Goal: Find specific page/section: Find specific page/section

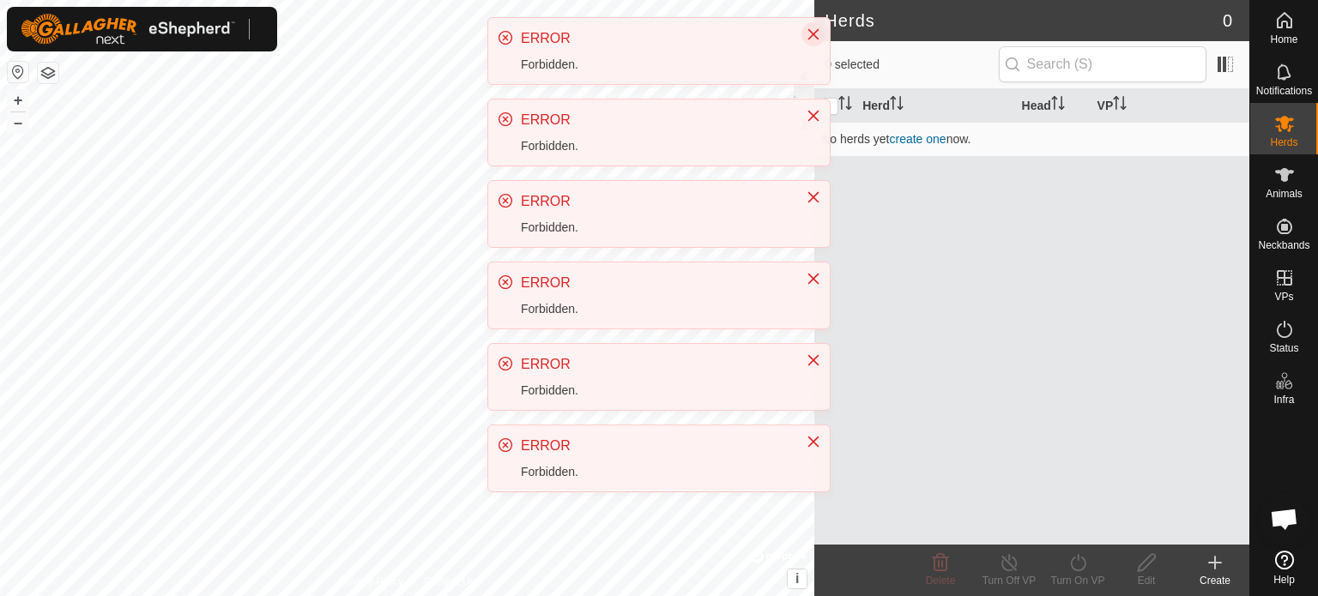
click at [817, 27] on button "Close" at bounding box center [813, 34] width 24 height 24
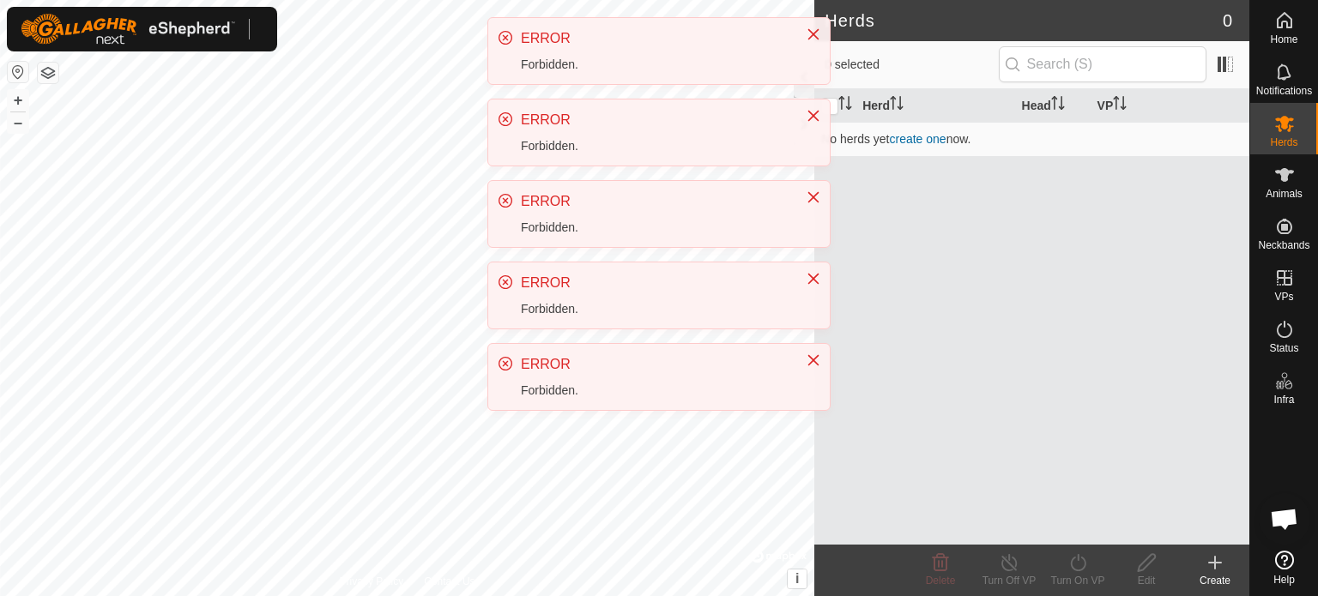
click at [814, 32] on icon "Close" at bounding box center [813, 34] width 11 height 11
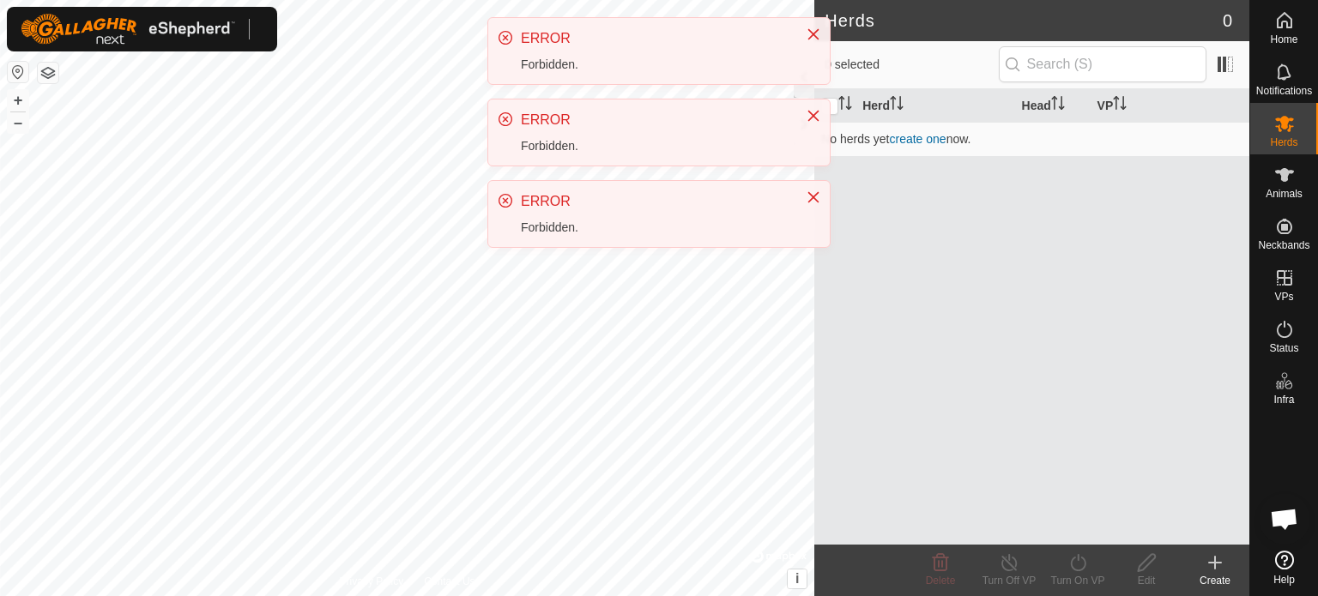
click at [814, 32] on icon "Close" at bounding box center [813, 34] width 11 height 11
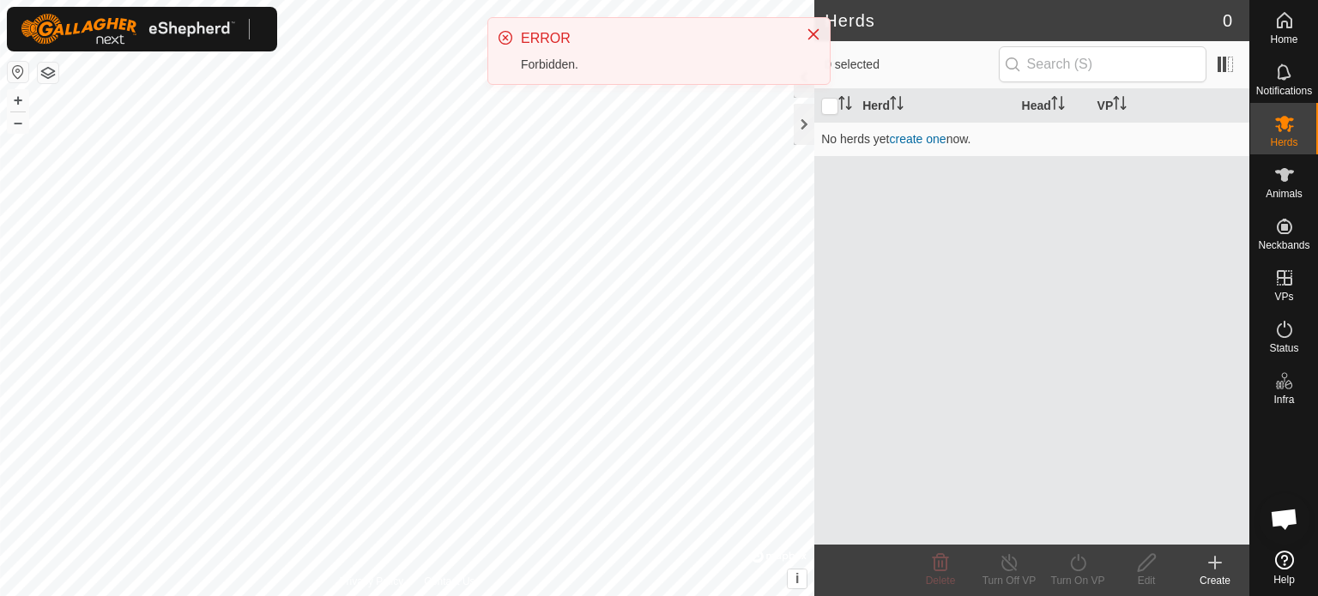
click at [814, 32] on icon "Close" at bounding box center [813, 34] width 11 height 11
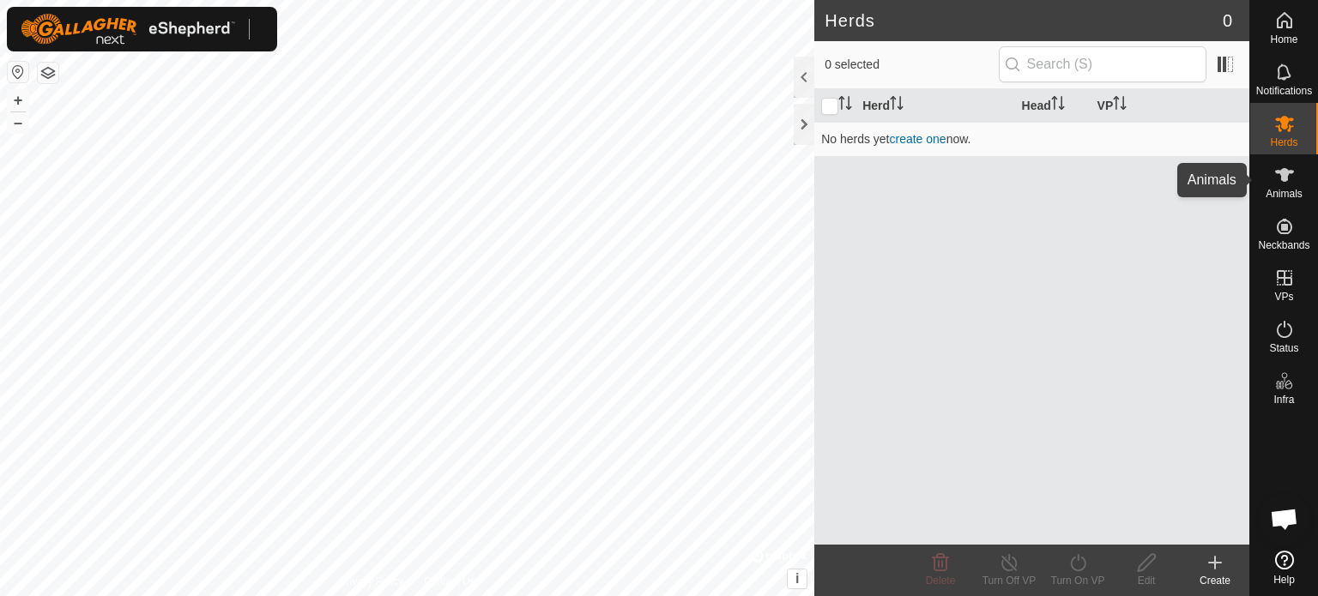
click at [1294, 181] on es-animals-svg-icon at bounding box center [1284, 174] width 31 height 27
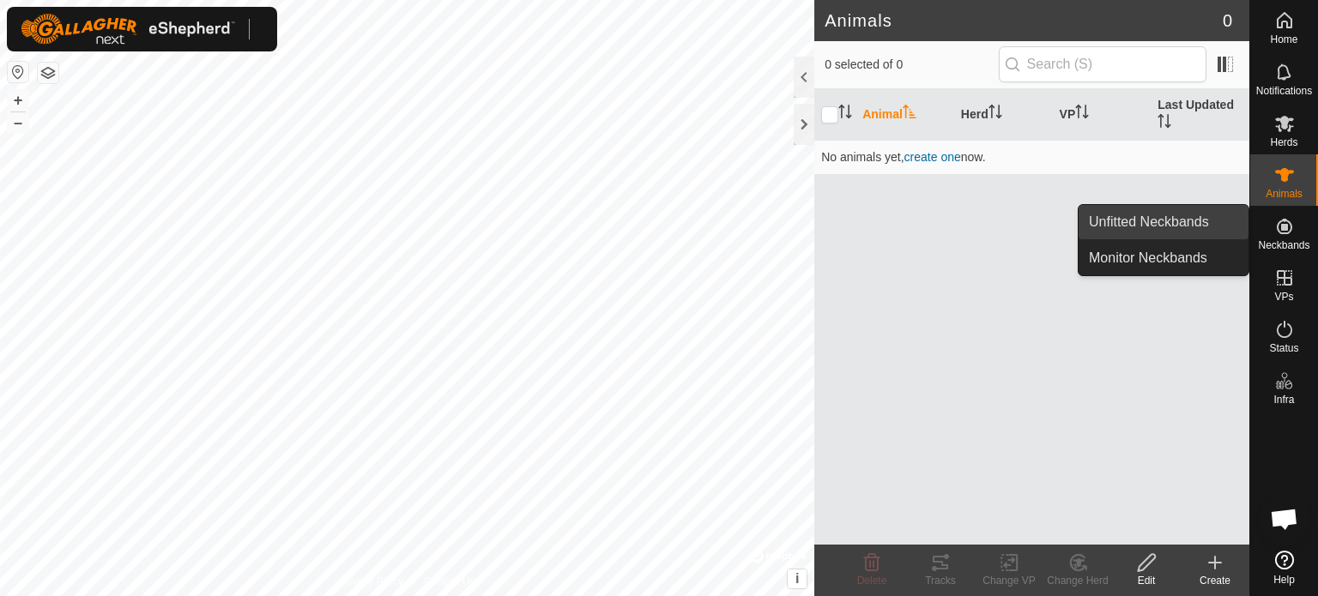
click at [1202, 233] on link "Unfitted Neckbands" at bounding box center [1164, 222] width 170 height 34
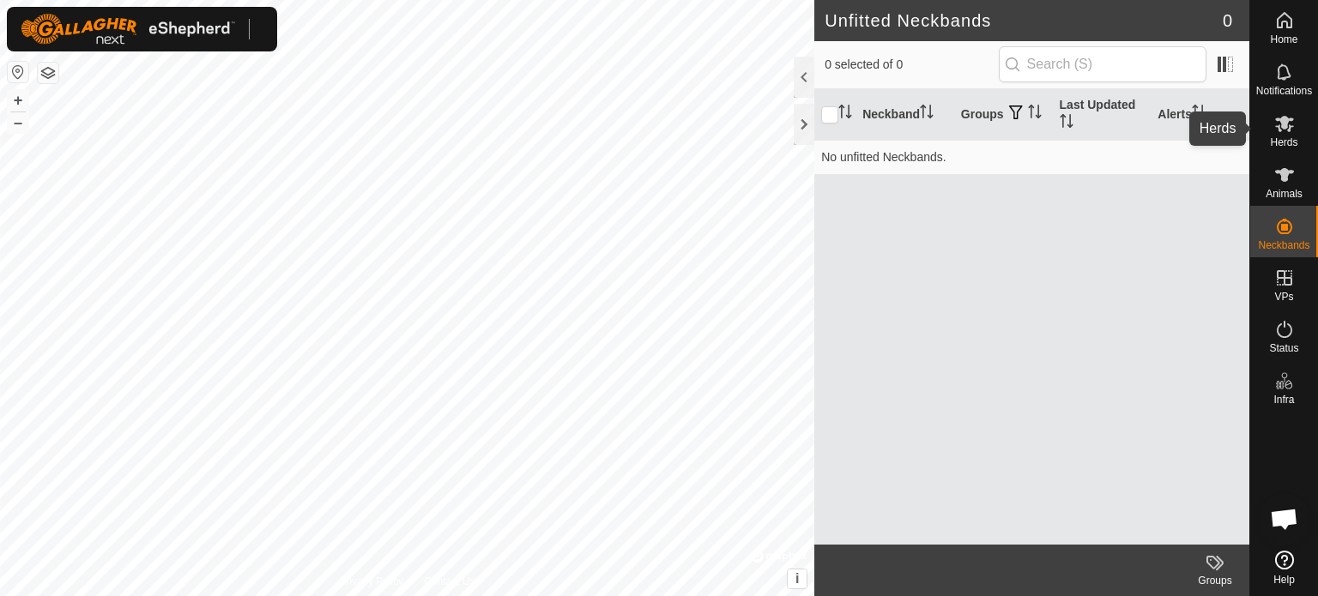
click at [1279, 130] on icon at bounding box center [1284, 124] width 19 height 16
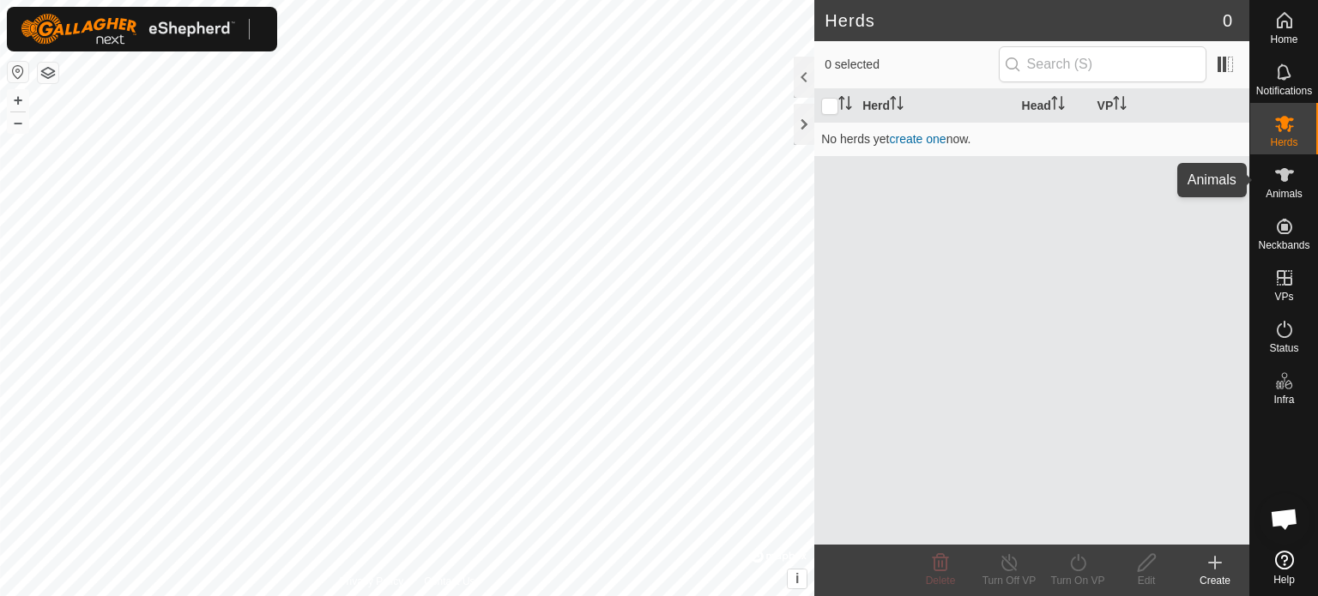
click at [1280, 180] on icon at bounding box center [1284, 175] width 21 height 21
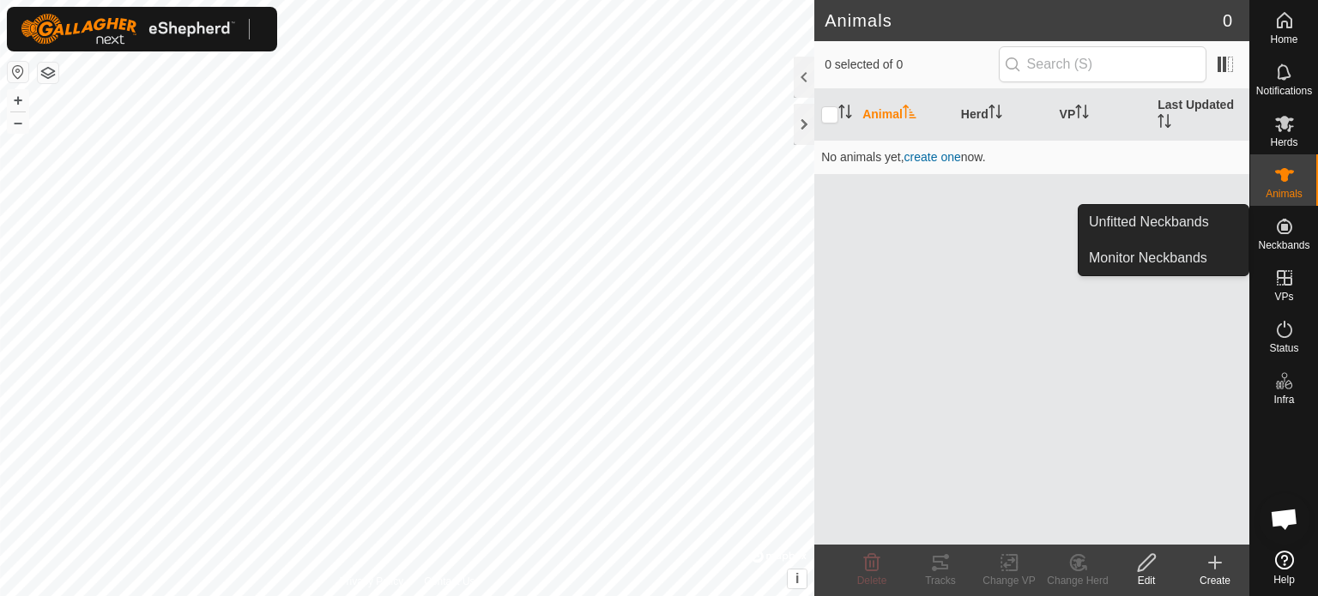
click at [1289, 227] on icon at bounding box center [1284, 226] width 21 height 21
click at [1147, 261] on link "Monitor Neckbands" at bounding box center [1164, 258] width 170 height 34
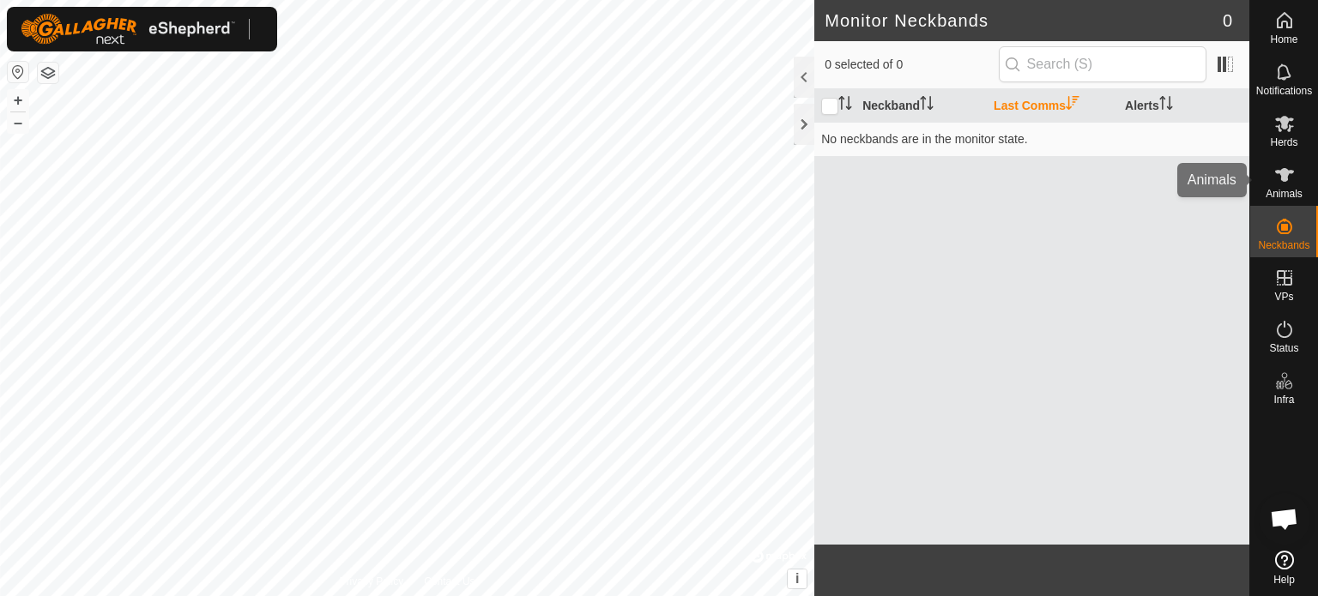
click at [1277, 178] on icon at bounding box center [1284, 175] width 21 height 21
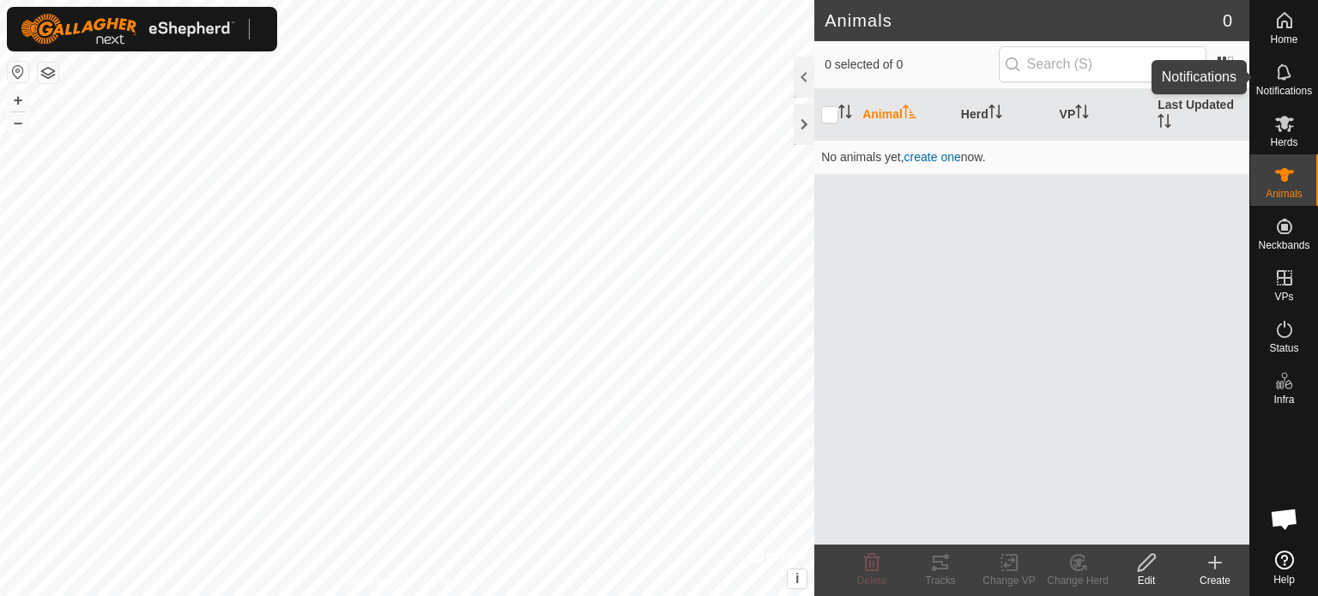
click at [1287, 82] on es-notification-svg-icon at bounding box center [1284, 71] width 31 height 27
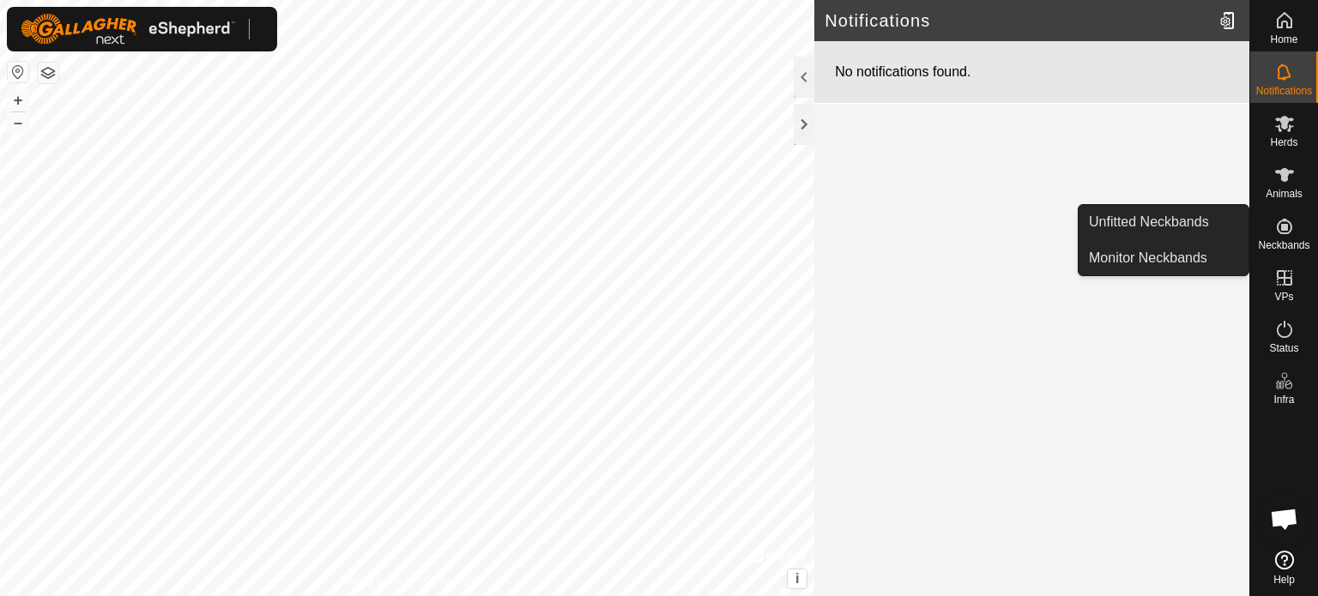
click at [1294, 235] on es-neckbands-svg-icon at bounding box center [1284, 226] width 31 height 27
click at [1191, 229] on link "Unfitted Neckbands" at bounding box center [1164, 222] width 170 height 34
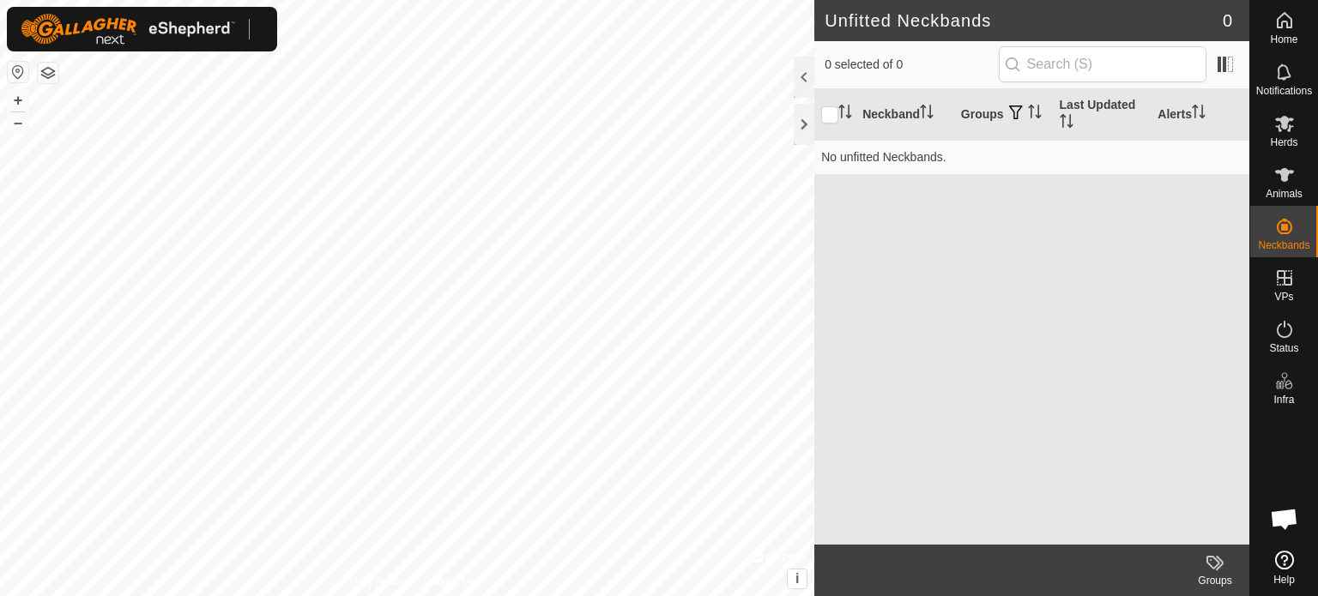
click at [197, 32] on img at bounding box center [128, 29] width 215 height 31
click at [264, 30] on div at bounding box center [142, 29] width 270 height 45
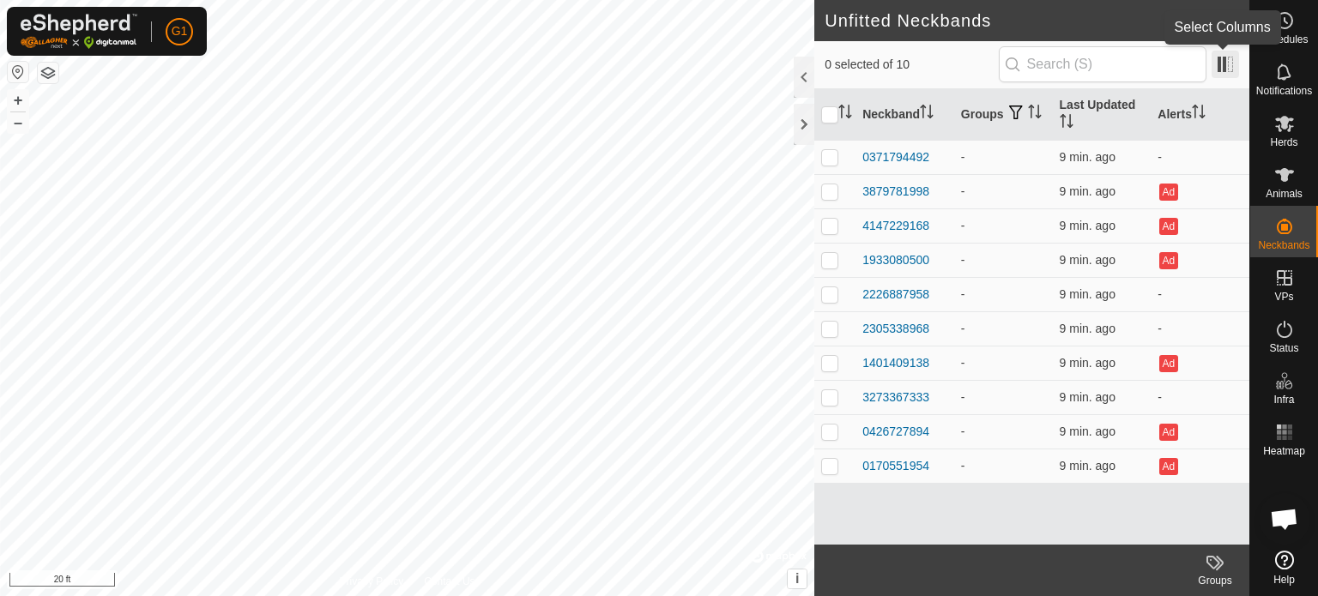
click at [1225, 70] on span at bounding box center [1225, 64] width 27 height 27
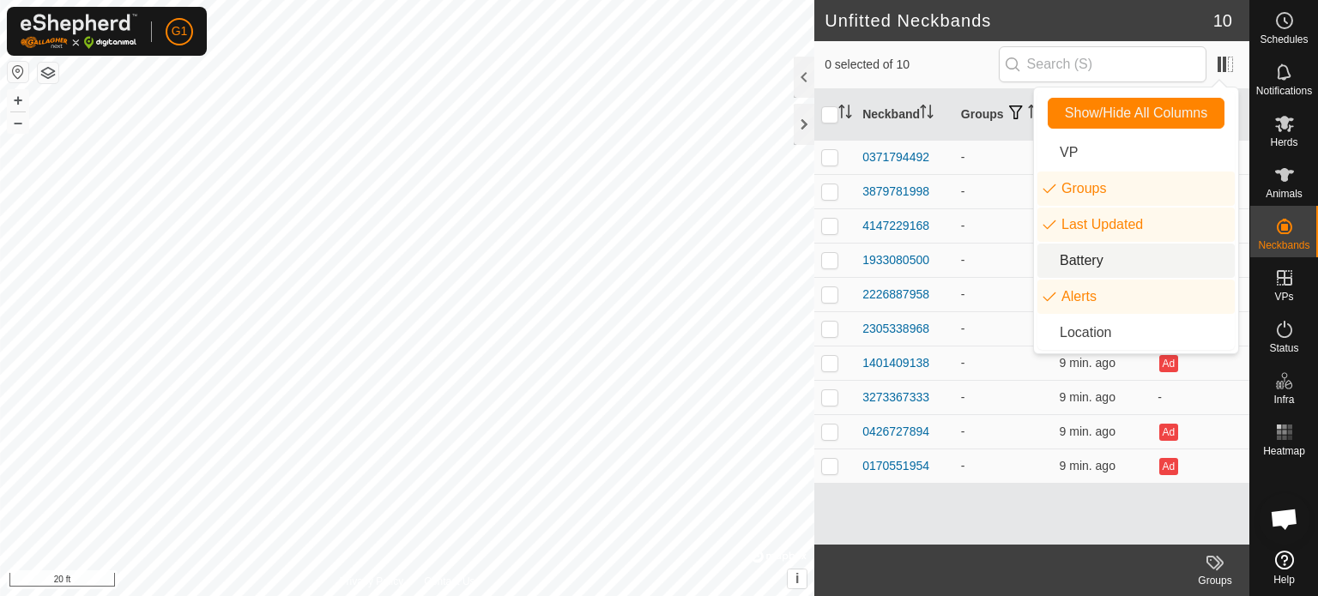
click at [1138, 257] on li "Battery" at bounding box center [1135, 261] width 197 height 34
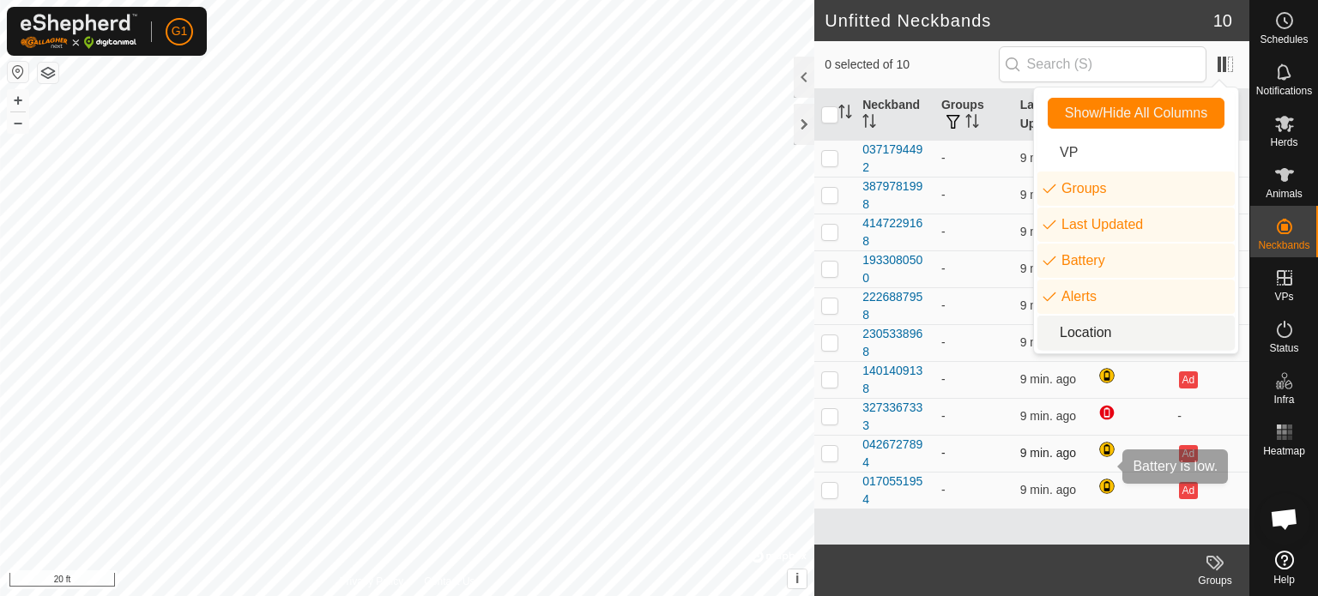
click at [1099, 462] on div at bounding box center [1108, 451] width 21 height 21
